Goal: Obtain resource: Download file/media

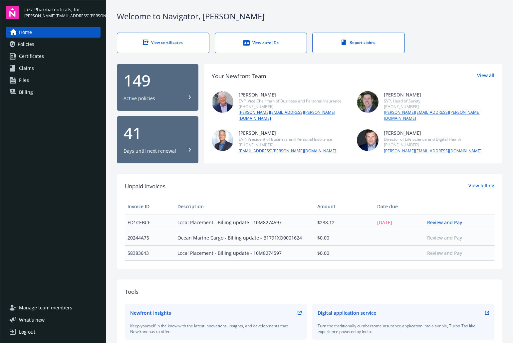
click at [27, 44] on span "Policies" at bounding box center [26, 44] width 17 height 11
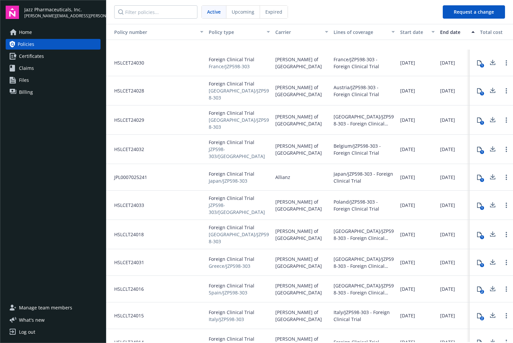
scroll to position [3673, 0]
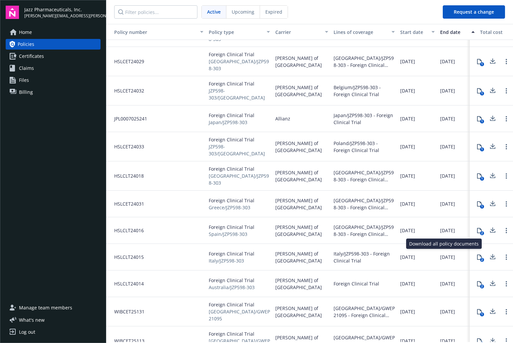
click at [491, 254] on icon at bounding box center [493, 256] width 4 height 4
click at [477, 255] on icon at bounding box center [479, 257] width 5 height 5
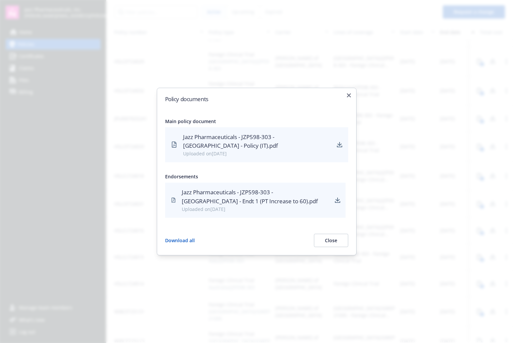
click at [331, 241] on button "Close" at bounding box center [331, 240] width 34 height 13
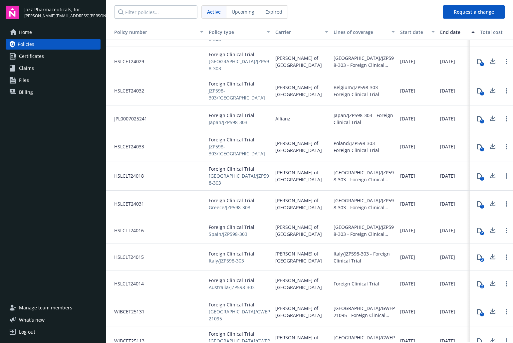
click at [22, 77] on span "Files" at bounding box center [24, 80] width 10 height 11
